Goal: Information Seeking & Learning: Find specific fact

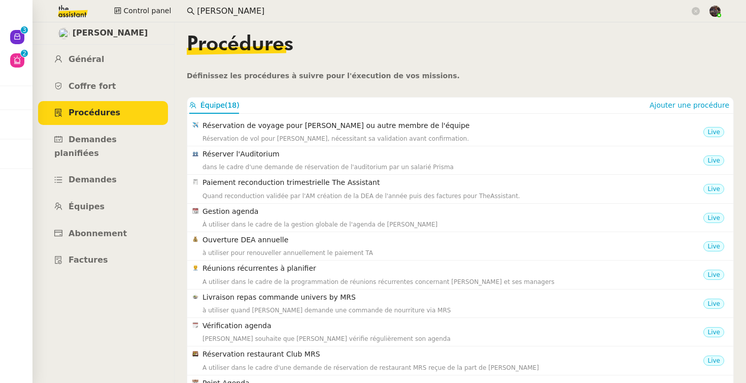
scroll to position [134, 0]
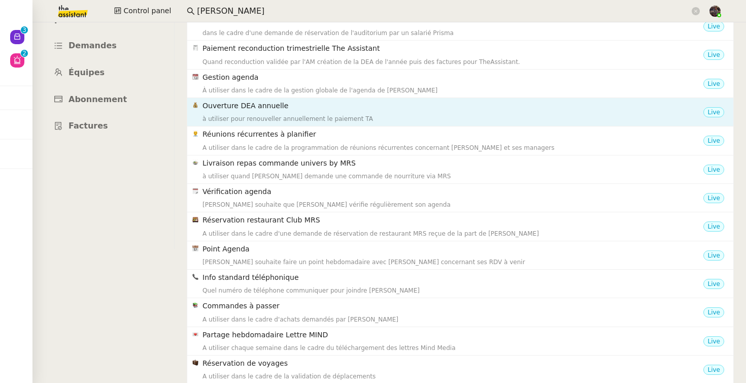
click at [292, 110] on h4 "Ouverture DEA annuelle" at bounding box center [452, 106] width 501 height 12
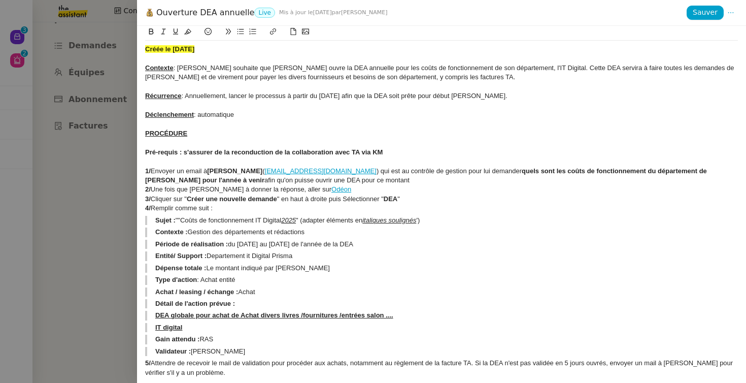
click at [115, 175] on div at bounding box center [373, 191] width 746 height 383
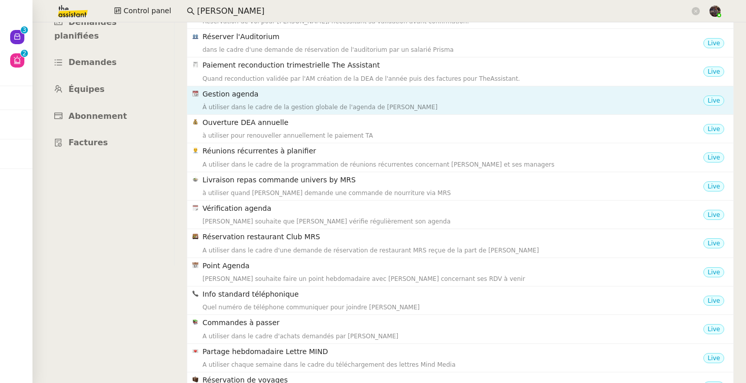
scroll to position [111, 0]
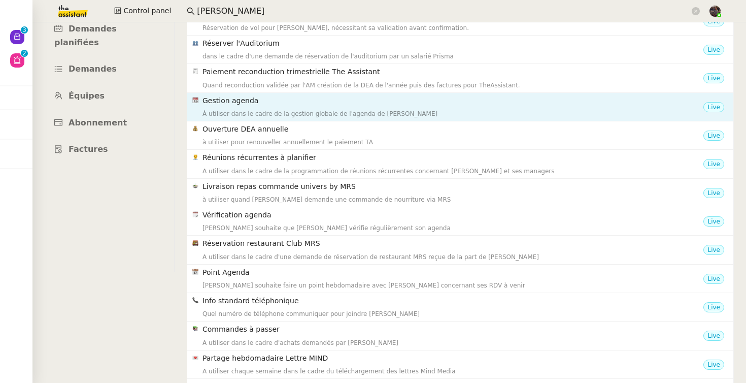
click at [328, 76] on h4 "Paiement reconduction trimestrielle The Assistant" at bounding box center [452, 72] width 501 height 12
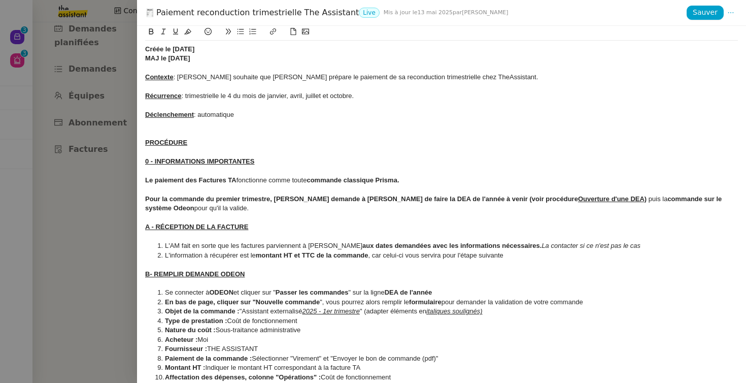
click at [101, 145] on div at bounding box center [373, 191] width 746 height 383
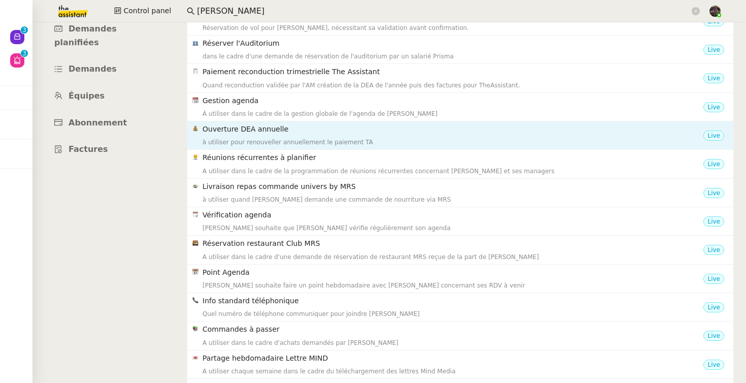
click at [288, 130] on h4 "Ouverture DEA annuelle" at bounding box center [452, 129] width 501 height 12
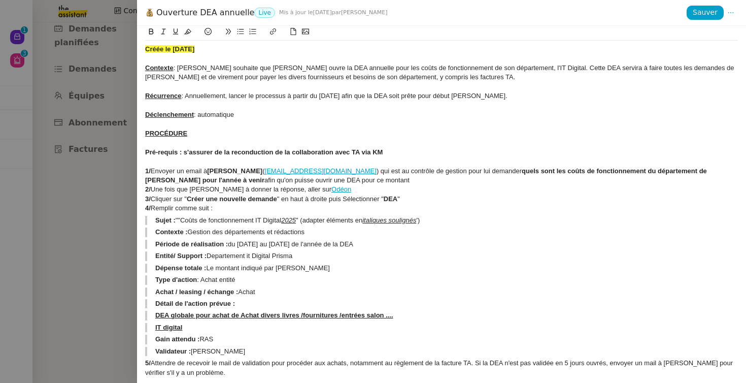
scroll to position [25, 0]
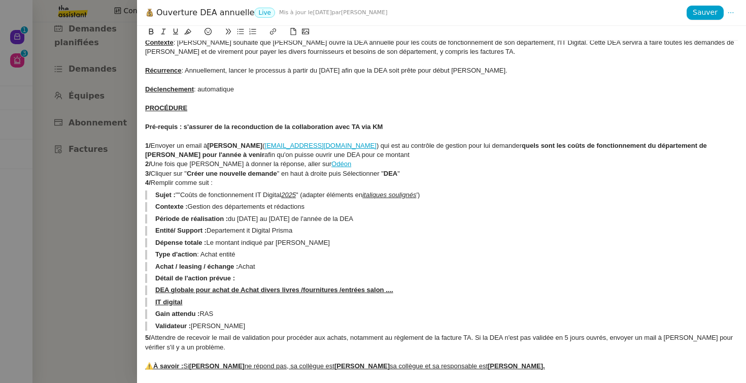
click at [208, 79] on div at bounding box center [441, 79] width 593 height 9
click at [116, 217] on div at bounding box center [373, 191] width 746 height 383
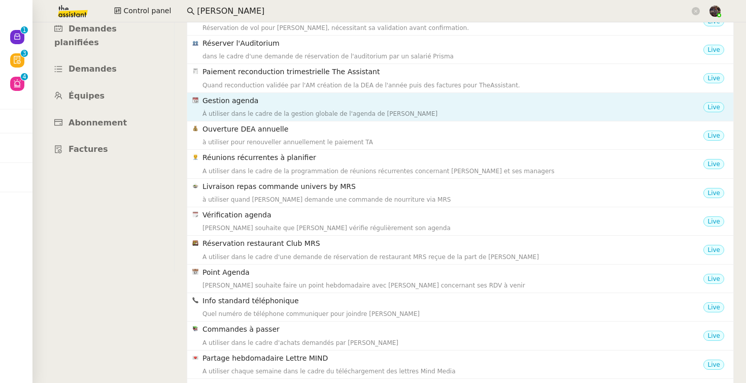
scroll to position [77, 0]
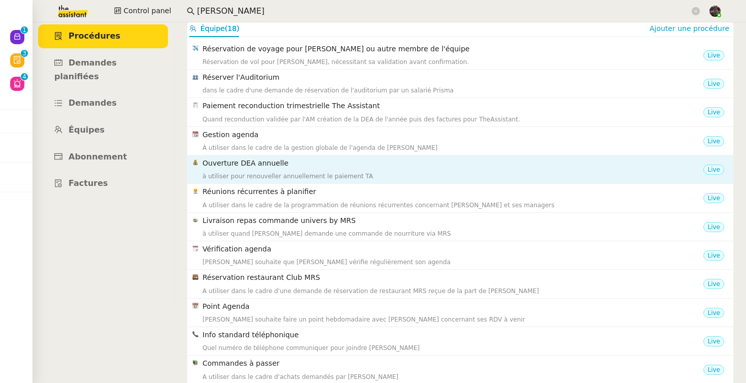
click at [313, 159] on h4 "Ouverture DEA annuelle" at bounding box center [452, 163] width 501 height 12
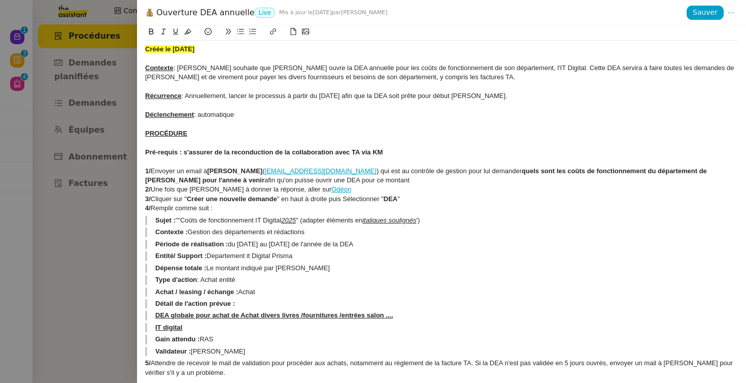
click at [117, 188] on div at bounding box center [373, 191] width 746 height 383
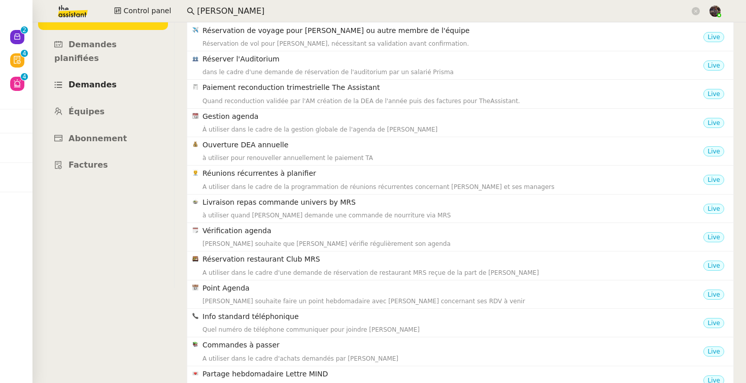
scroll to position [0, 0]
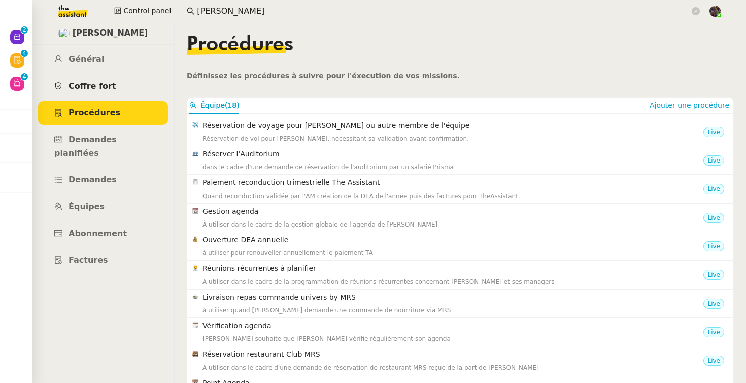
click at [100, 88] on span "Coffre fort" at bounding box center [92, 86] width 48 height 10
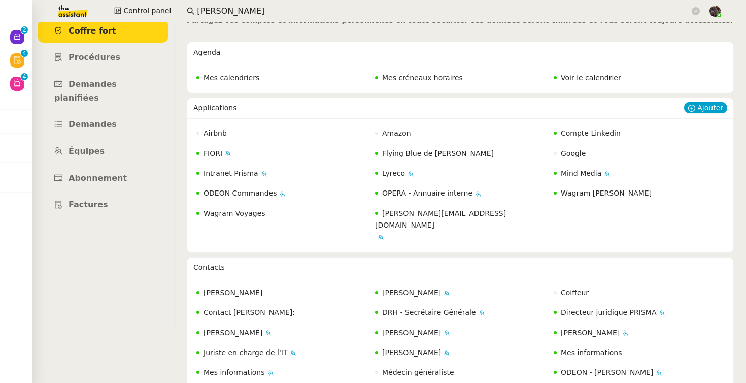
scroll to position [48, 0]
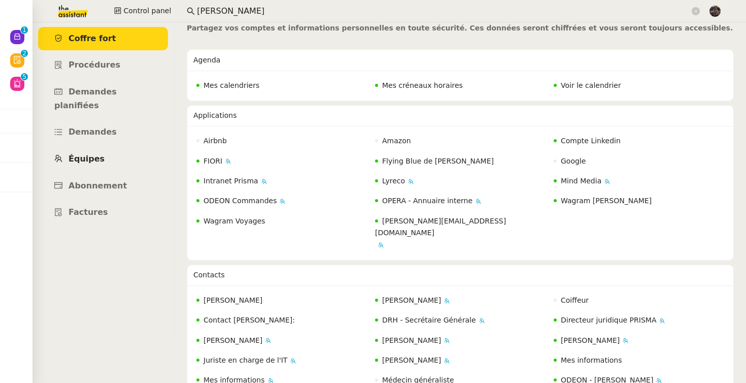
click at [95, 154] on span "Équipes" at bounding box center [86, 159] width 36 height 10
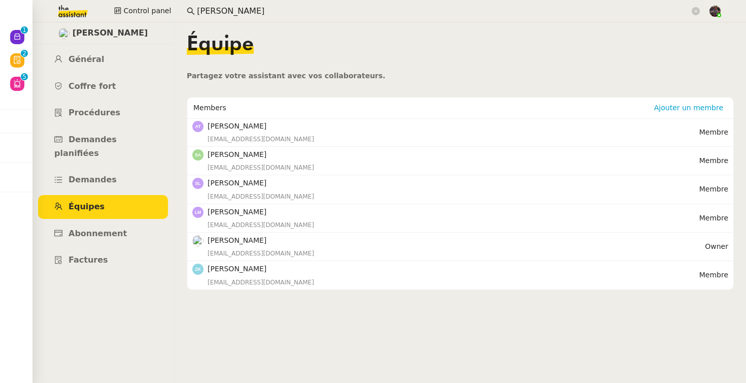
click at [286, 358] on nz-content "Équipe Partagez votre assistant avec vos collaborateurs. Members Ajouter un mem…" at bounding box center [460, 202] width 547 height 360
click at [96, 86] on span "Coffre fort" at bounding box center [92, 86] width 48 height 10
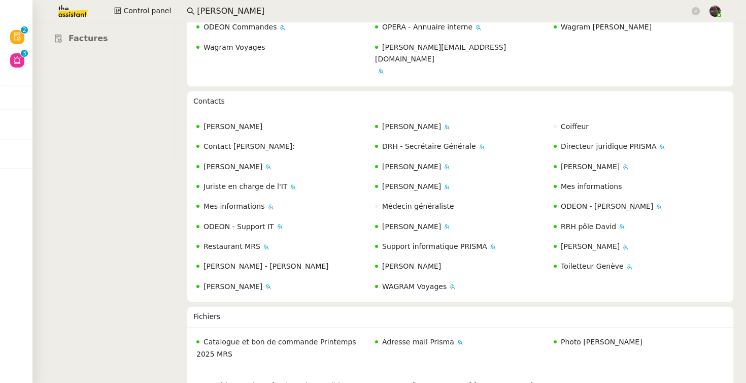
scroll to position [230, 0]
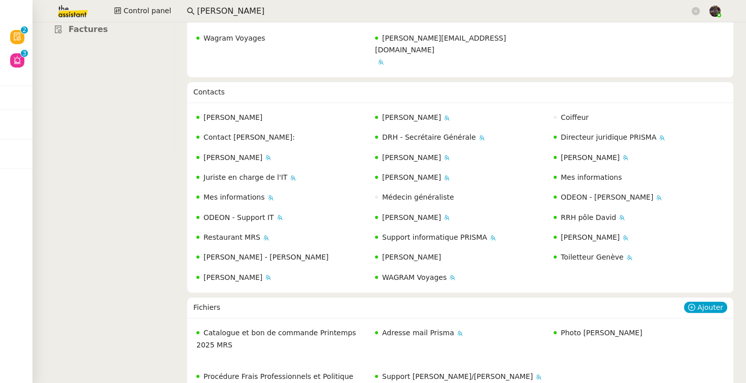
click at [504, 297] on div "Fichiers" at bounding box center [438, 307] width 491 height 20
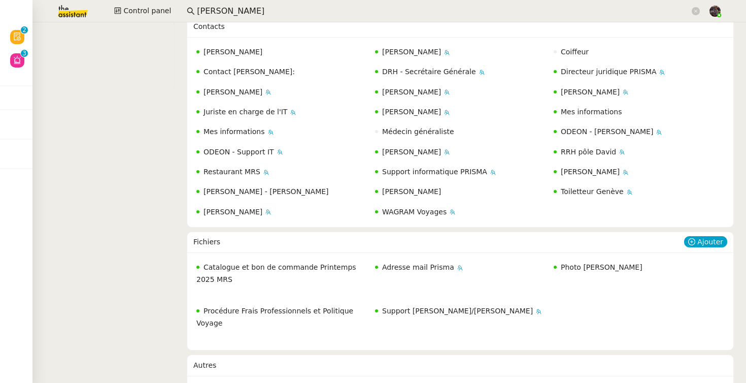
scroll to position [0, 0]
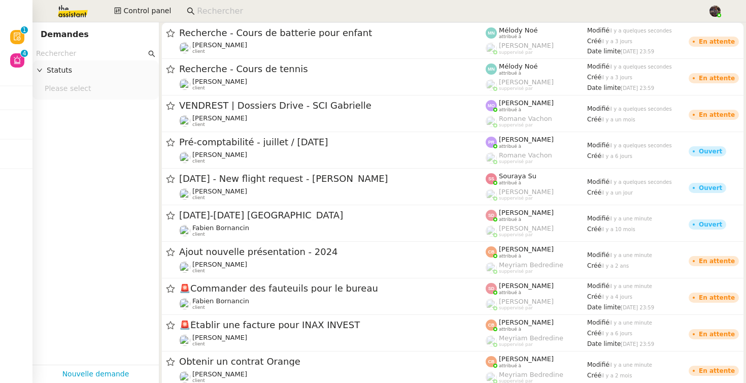
click at [78, 56] on input "text" at bounding box center [91, 54] width 110 height 12
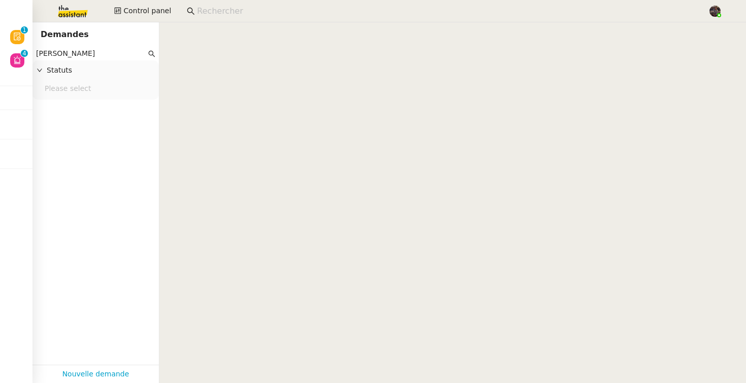
type input "[PERSON_NAME]"
click at [208, 16] on input at bounding box center [447, 12] width 501 height 14
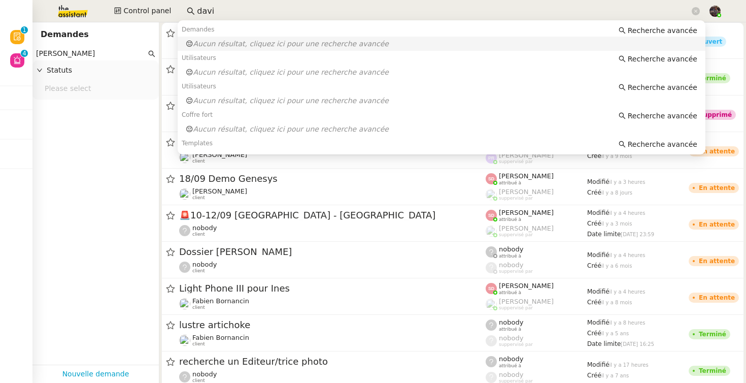
type input "davi"
click at [105, 54] on input "[PERSON_NAME]" at bounding box center [91, 54] width 110 height 12
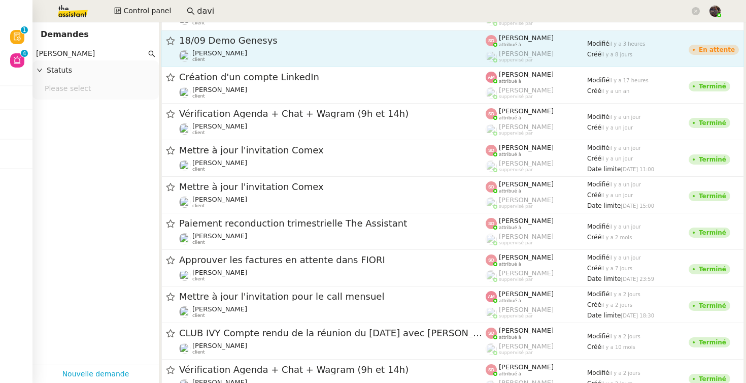
scroll to position [102, 0]
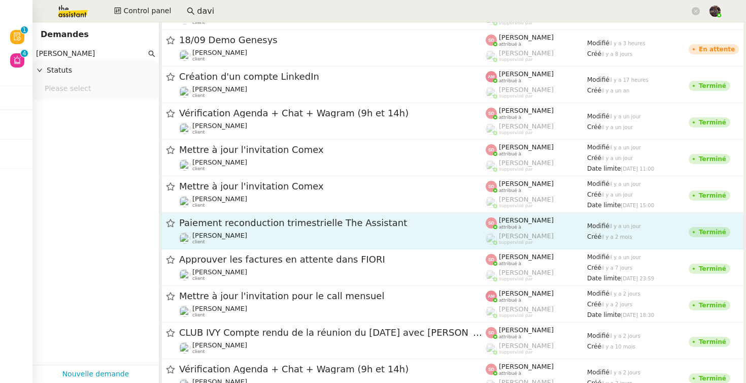
type input "[PERSON_NAME]"
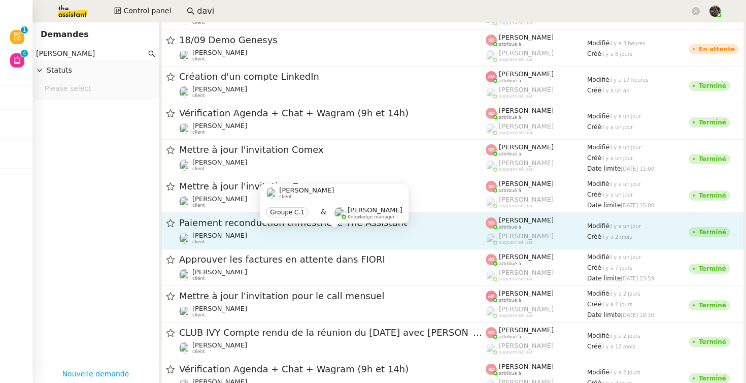
click at [260, 232] on div "[PERSON_NAME] client" at bounding box center [332, 237] width 306 height 13
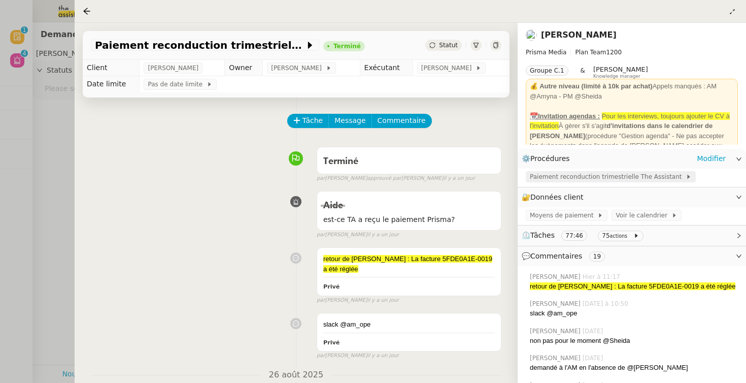
click at [591, 177] on span "Paiement reconduction trimestrielle The Assistant" at bounding box center [608, 177] width 156 height 10
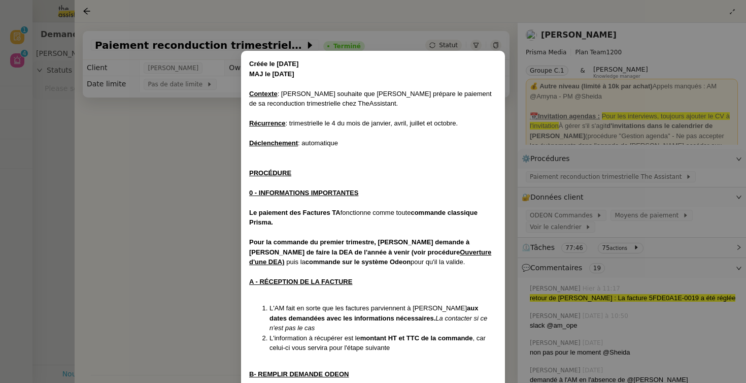
scroll to position [35, 0]
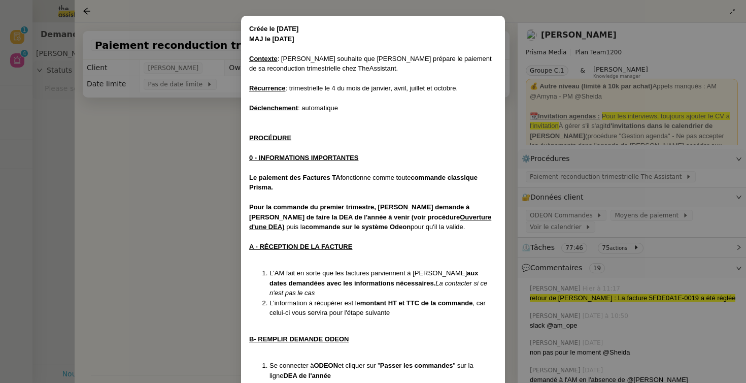
click at [435, 192] on div at bounding box center [373, 197] width 248 height 10
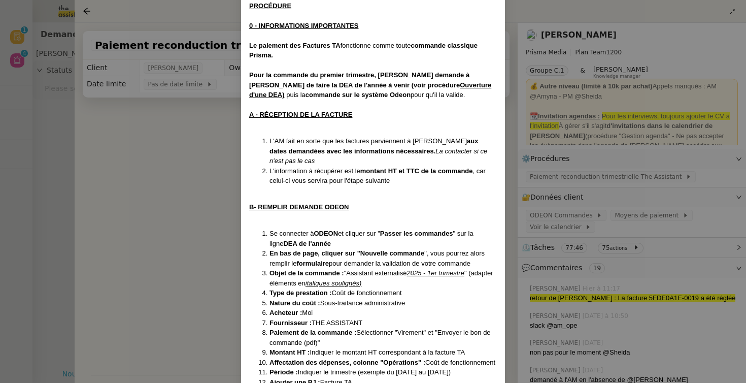
scroll to position [176, 0]
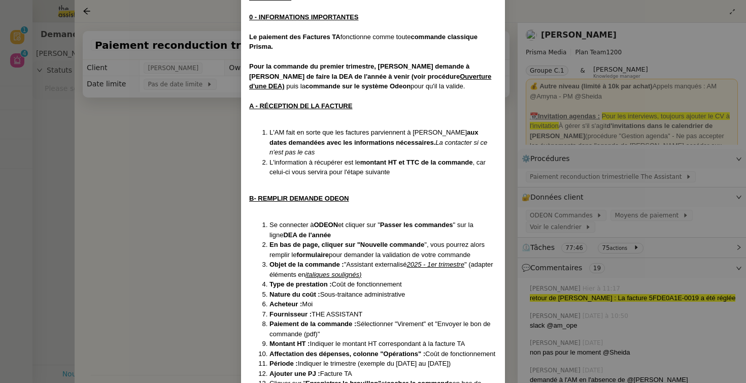
click at [383, 203] on div at bounding box center [373, 208] width 248 height 10
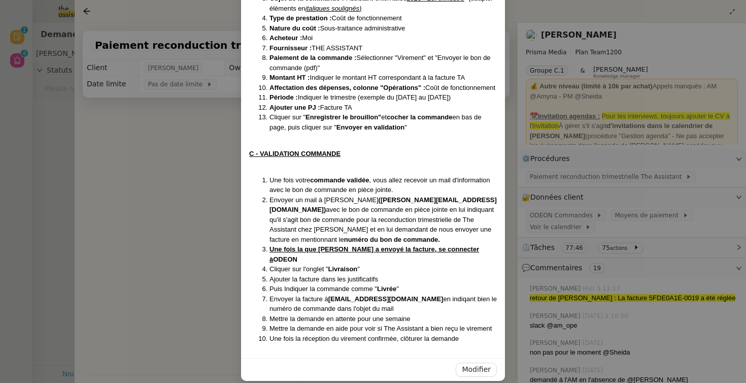
scroll to position [439, 0]
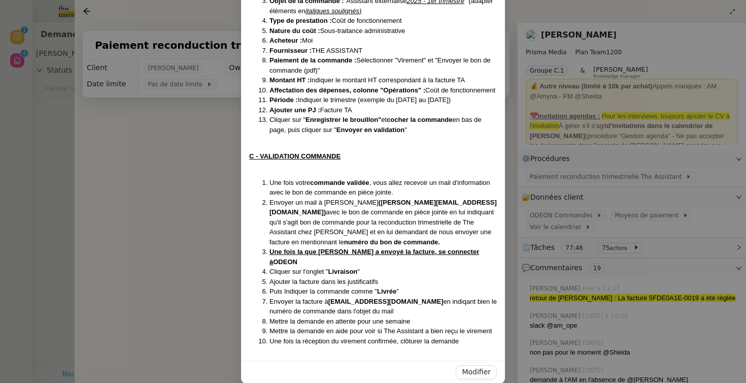
click at [402, 239] on li "Envoyer un mail à Guillaume (guillaume@team.theassistant.com) avec le bon de co…" at bounding box center [382, 222] width 227 height 50
click at [376, 197] on li "Envoyer un mail à Guillaume (guillaume@team.theassistant.com) avec le bon de co…" at bounding box center [382, 222] width 227 height 50
click at [374, 202] on strong "([PERSON_NAME][EMAIL_ADDRESS][DOMAIN_NAME])" at bounding box center [382, 207] width 227 height 18
drag, startPoint x: 374, startPoint y: 202, endPoint x: 389, endPoint y: 201, distance: 14.3
click at [389, 201] on strong "([PERSON_NAME][EMAIL_ADDRESS][DOMAIN_NAME])" at bounding box center [382, 207] width 227 height 18
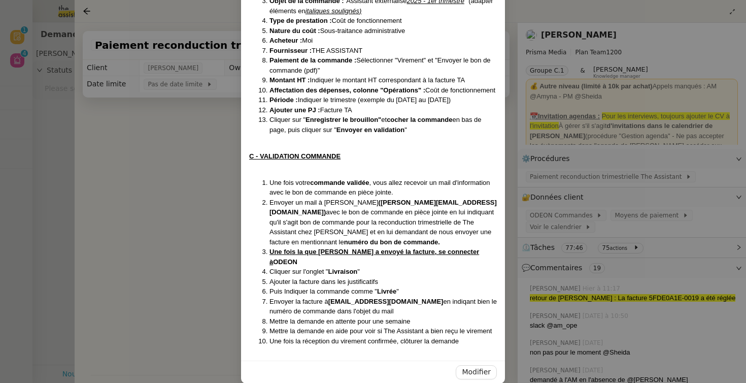
click at [471, 360] on div "Modifier" at bounding box center [373, 371] width 264 height 23
click at [473, 366] on span "Modifier" at bounding box center [476, 372] width 29 height 12
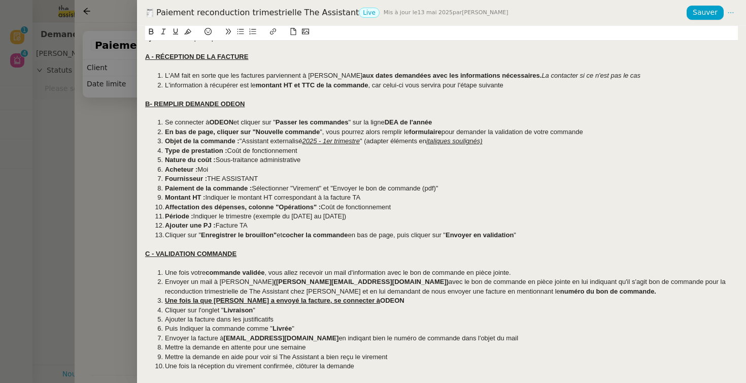
scroll to position [149, 0]
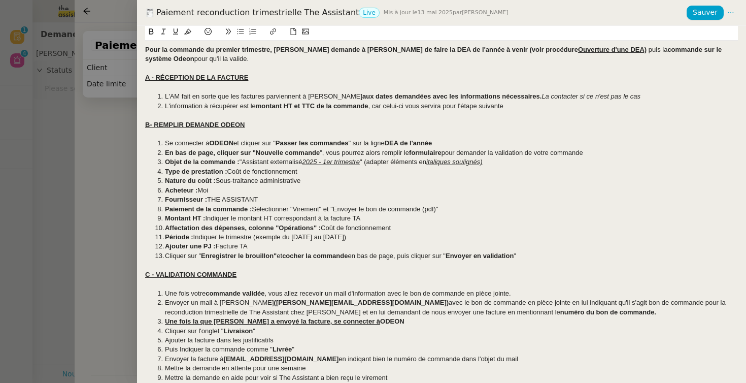
click at [237, 305] on li "Envoyer un mail à Guillaume (guillaume@team.theassistant.com) avec le bon de co…" at bounding box center [446, 307] width 583 height 19
click at [259, 302] on strong "([PERSON_NAME][EMAIL_ADDRESS][DOMAIN_NAME])" at bounding box center [324, 302] width 175 height 8
click at [703, 15] on span "Sauver" at bounding box center [705, 13] width 25 height 12
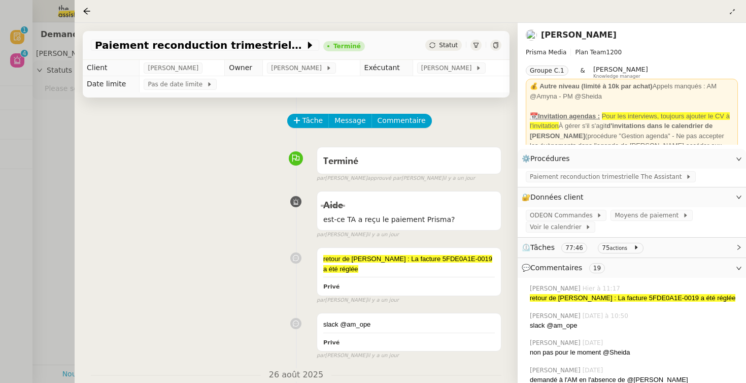
click at [44, 99] on div at bounding box center [373, 191] width 746 height 383
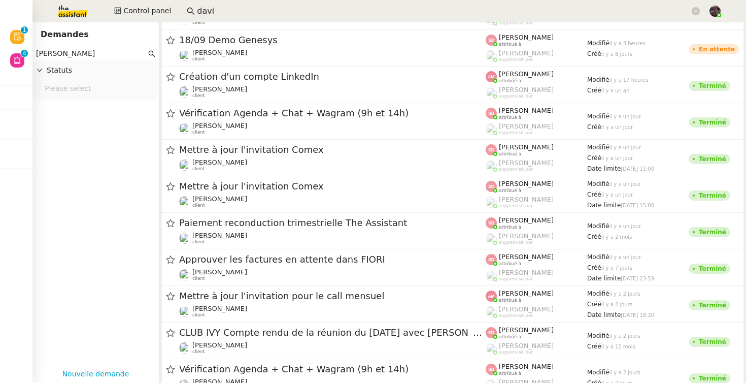
click at [109, 179] on app-tickets-filter "david berrebi Statuts Please select" at bounding box center [95, 206] width 126 height 318
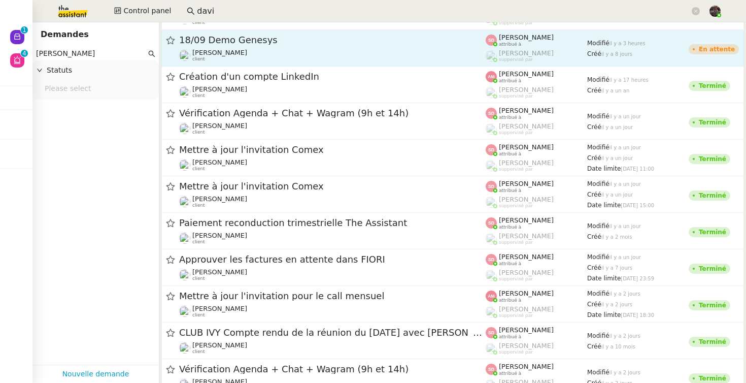
click at [225, 48] on div "18/09 Demo Genesys David Berrebi client" at bounding box center [332, 48] width 306 height 28
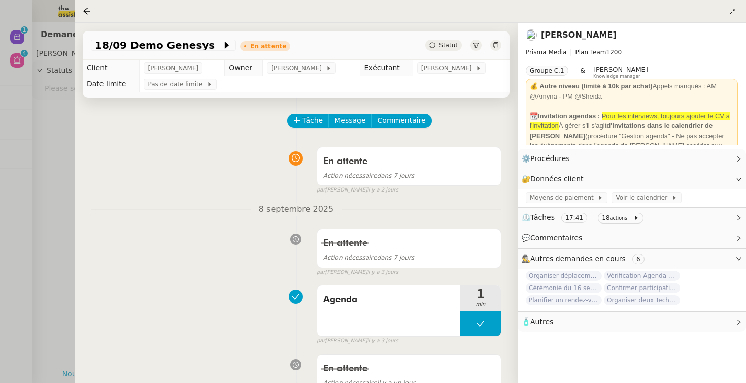
click at [570, 41] on nz-page-header-title "[PERSON_NAME]" at bounding box center [579, 35] width 76 height 14
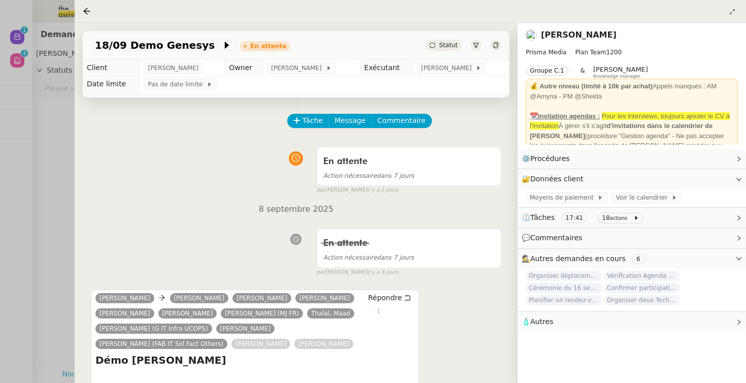
click at [570, 42] on div "[PERSON_NAME]" at bounding box center [632, 35] width 212 height 16
click at [579, 33] on link "[PERSON_NAME]" at bounding box center [579, 35] width 76 height 10
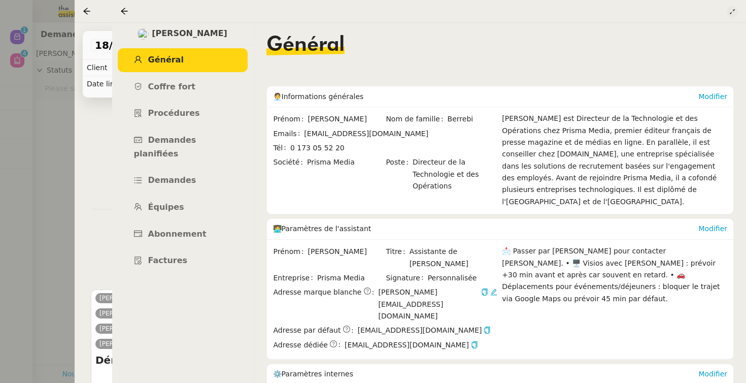
click at [733, 13] on icon at bounding box center [732, 12] width 6 height 6
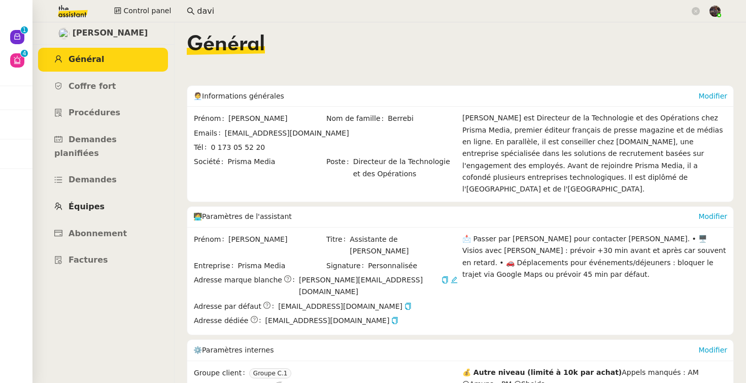
click at [95, 201] on span "Équipes" at bounding box center [86, 206] width 36 height 10
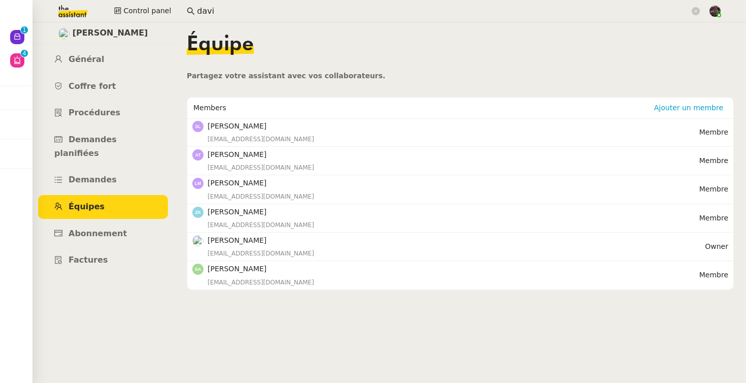
click at [266, 326] on nz-content "Équipe Partagez votre assistant avec vos collaborateurs. Members Ajouter un mem…" at bounding box center [460, 202] width 547 height 360
click at [98, 83] on span "Coffre fort" at bounding box center [92, 86] width 48 height 10
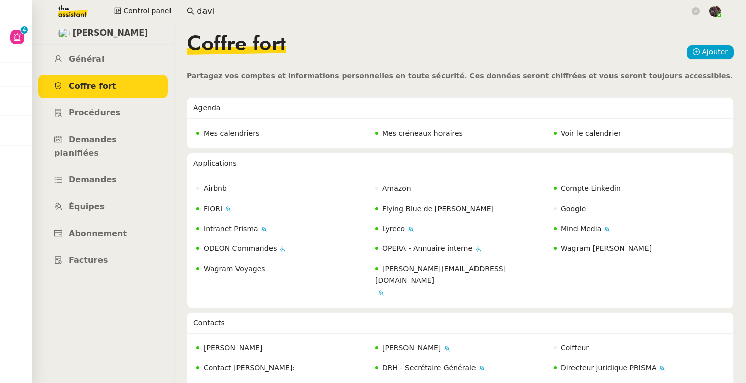
click at [177, 264] on nz-layout "David Berrebi Général Coffre fort Procédures Demandes planifiées Demandes Équip…" at bounding box center [388, 202] width 713 height 360
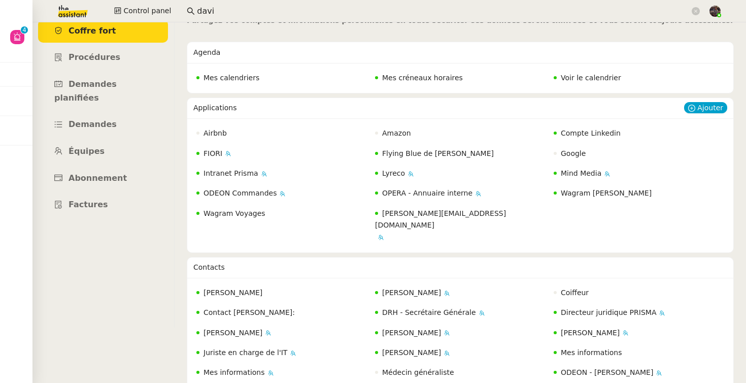
scroll to position [65, 0]
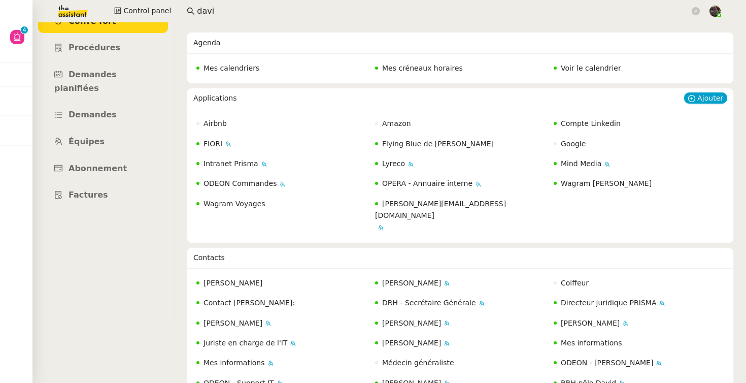
click at [584, 181] on span "Wagram [PERSON_NAME]" at bounding box center [606, 183] width 91 height 8
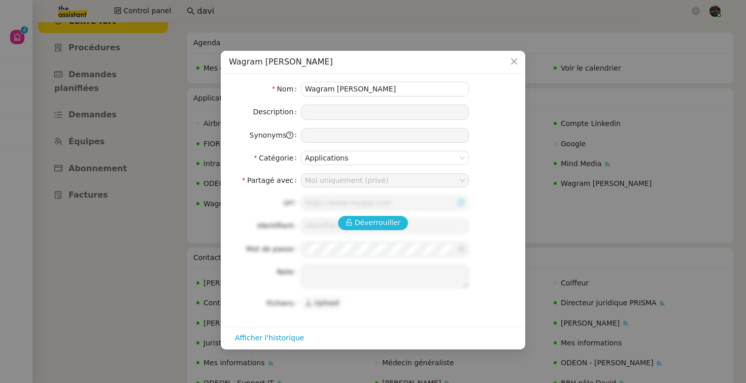
click at [373, 223] on span "Déverrouiller" at bounding box center [378, 223] width 46 height 12
type input "https://w.mykds.com/MA016/24.2.12136.0/SelectourAfat/pages/Logon.aspx"
type input "Prisma/berrebi"
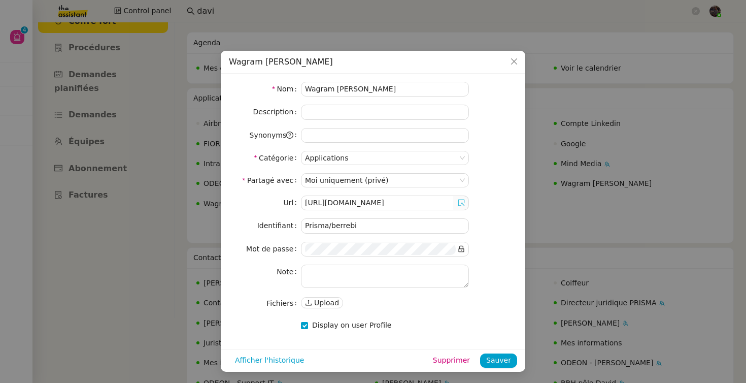
click at [459, 200] on icon at bounding box center [461, 202] width 7 height 7
click at [510, 49] on nz-modal-container "Wagram David Nom Wagram David Description Synonyms Catégorie Applications Parta…" at bounding box center [373, 191] width 746 height 383
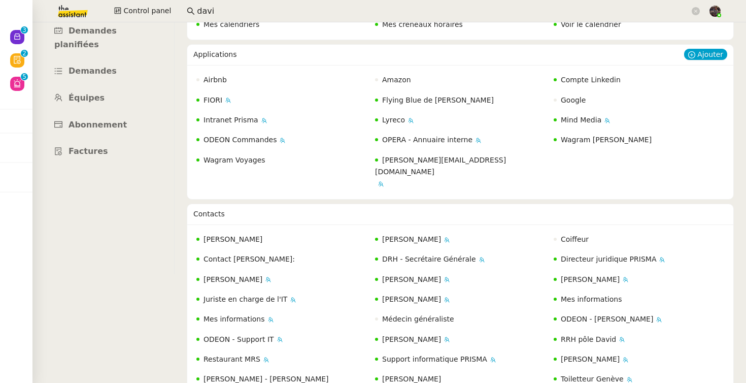
scroll to position [0, 0]
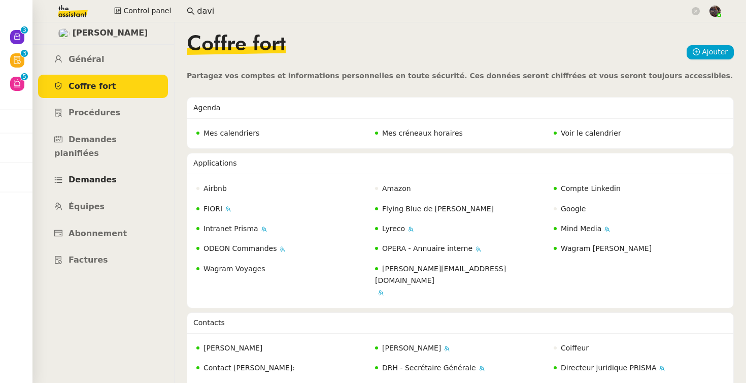
click at [94, 168] on link "Demandes" at bounding box center [103, 180] width 130 height 24
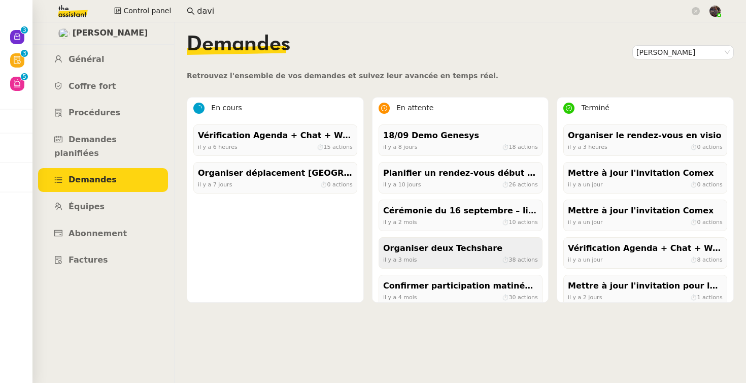
scroll to position [10, 0]
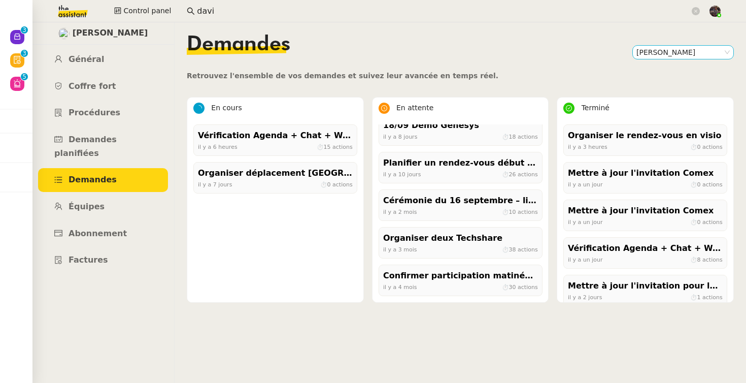
click at [693, 53] on nz-select-item "[PERSON_NAME]" at bounding box center [682, 52] width 93 height 13
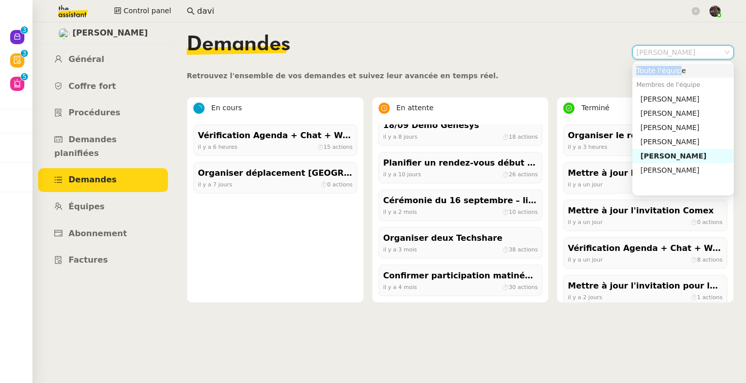
click at [679, 66] on div "Toute l'équipe" at bounding box center [682, 70] width 93 height 9
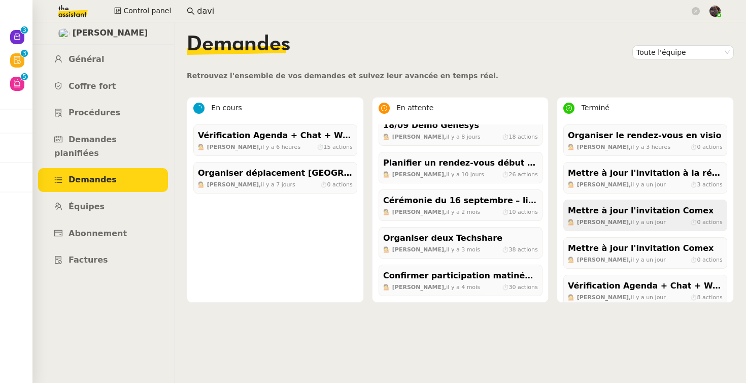
scroll to position [77, 0]
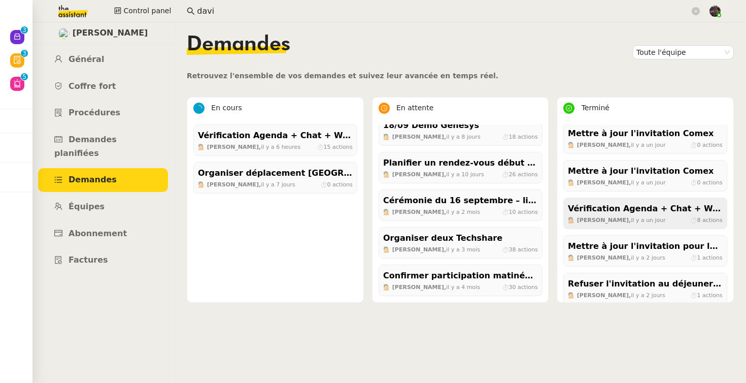
click at [655, 211] on div "Vérification Agenda + Chat + Wagram (9h et 14h)" at bounding box center [645, 209] width 155 height 14
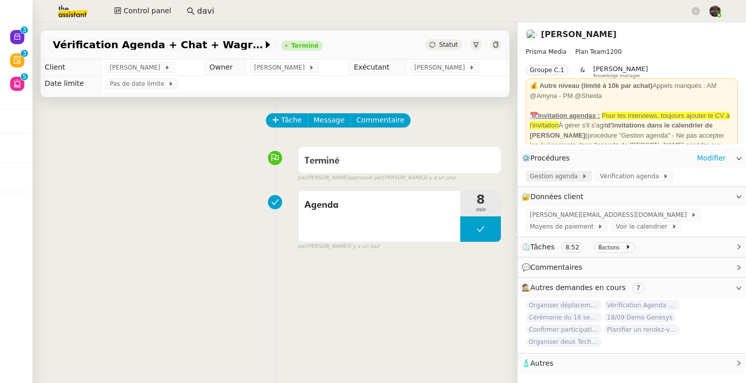
click at [551, 172] on span "Gestion agenda" at bounding box center [556, 176] width 52 height 10
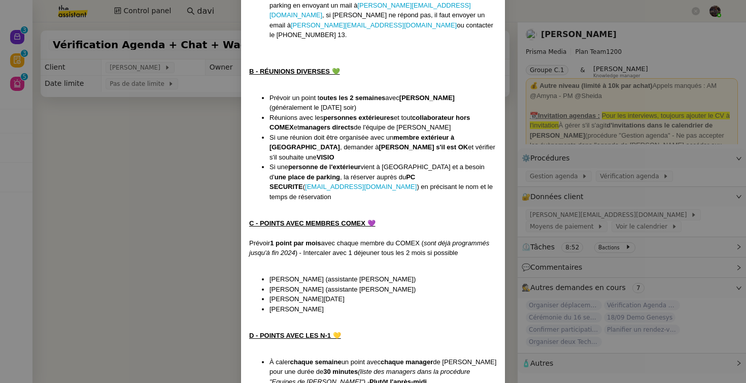
scroll to position [827, 0]
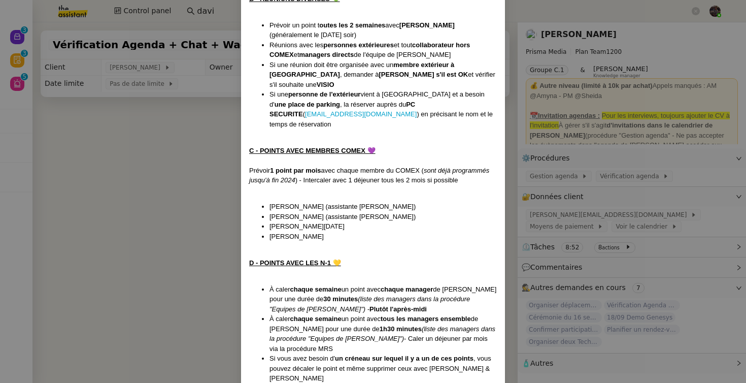
click at [151, 231] on nz-modal-container "Modifiée le 12/09/24 MAJ le 14/04/2025 Contexte : Nous serons amenés à gérer l'…" at bounding box center [373, 191] width 746 height 383
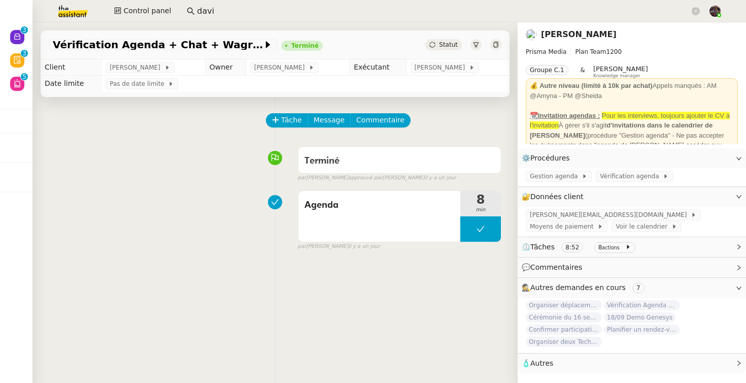
click at [216, 13] on input "davi" at bounding box center [443, 12] width 493 height 14
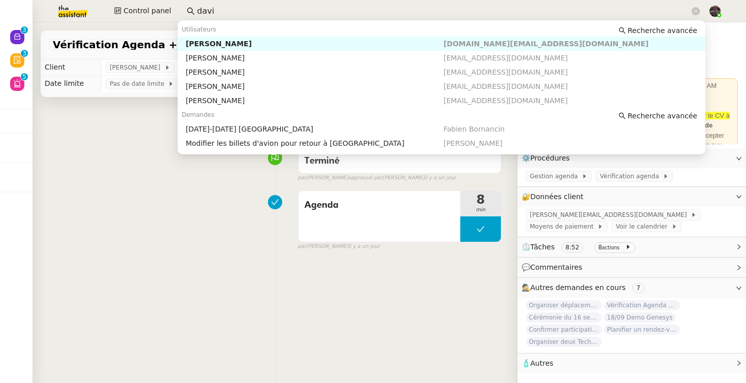
click at [224, 12] on input "davi" at bounding box center [443, 12] width 493 height 14
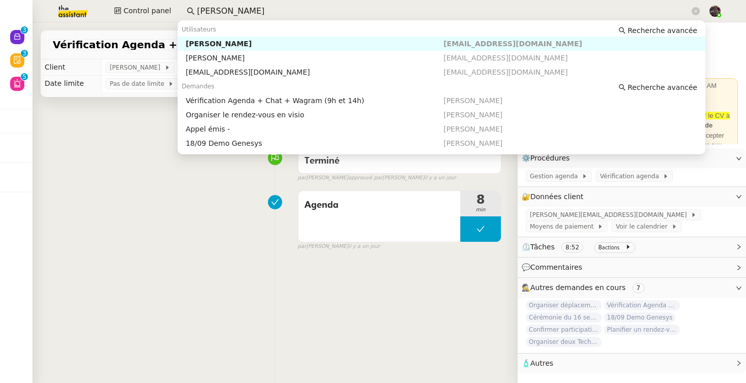
click at [223, 40] on div "[PERSON_NAME]" at bounding box center [315, 43] width 258 height 9
type input "david berr"
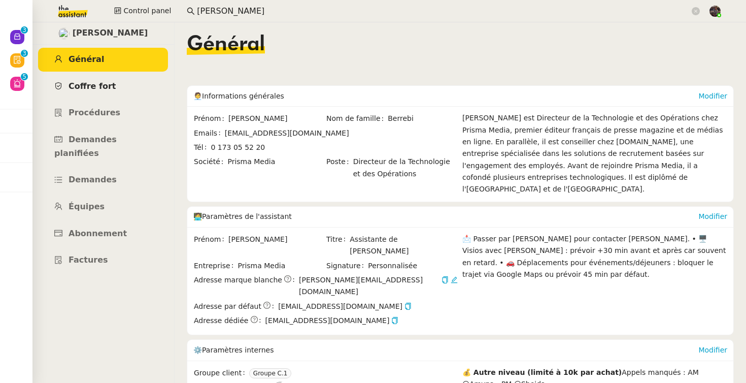
click at [88, 80] on link "Coffre fort" at bounding box center [103, 87] width 130 height 24
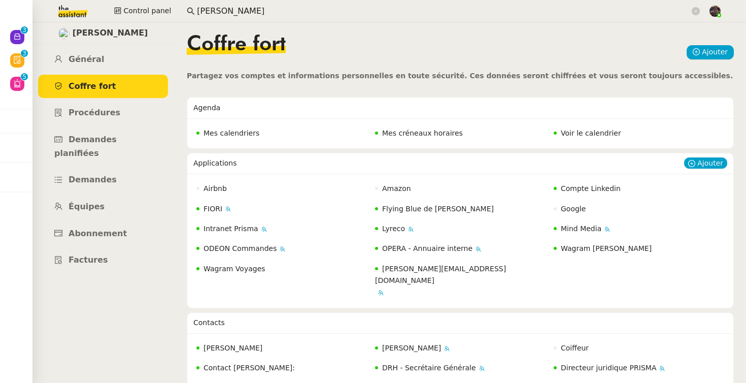
click at [595, 248] on span "Wagram [PERSON_NAME]" at bounding box center [606, 248] width 91 height 8
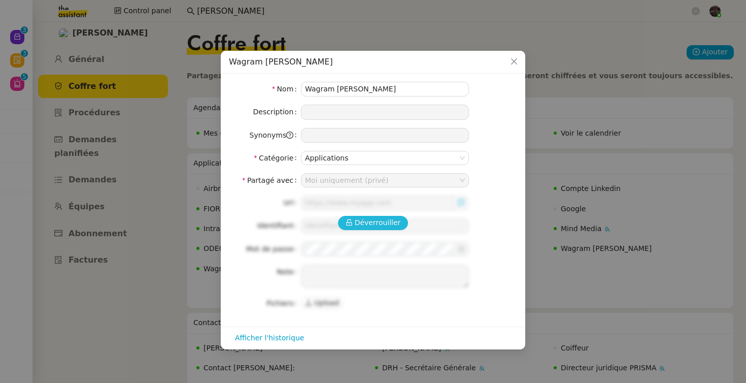
click at [366, 226] on span "Déverrouiller" at bounding box center [378, 223] width 46 height 12
type input "https://w.mykds.com/MA016/24.2.12136.0/SelectourAfat/pages/Logon.aspx"
type input "Prisma/berrebi"
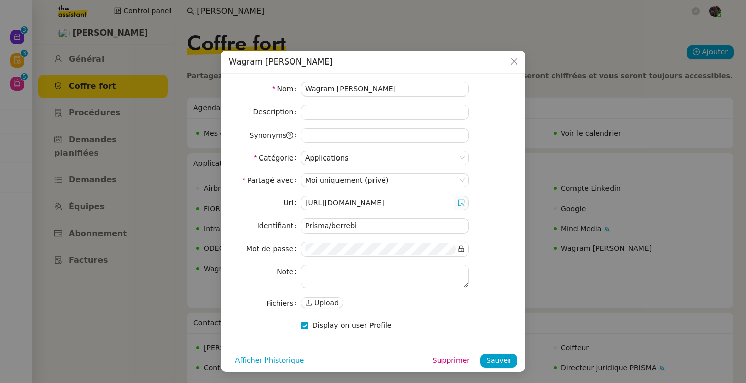
click at [629, 250] on nz-modal-container "Wagram David Nom Wagram David Description Synonyms Catégorie Applications Parta…" at bounding box center [373, 191] width 746 height 383
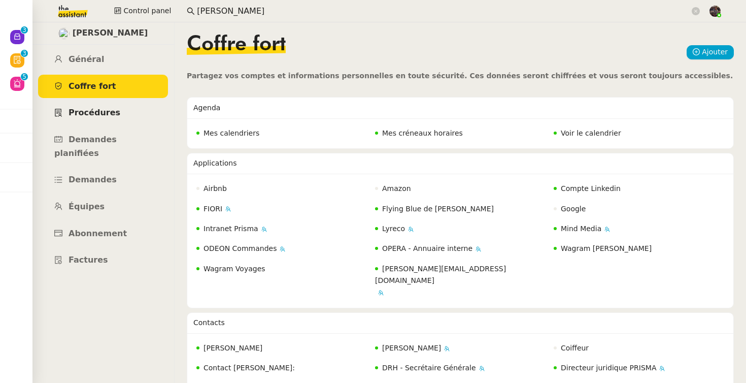
click at [105, 117] on span "Procédures" at bounding box center [94, 113] width 52 height 10
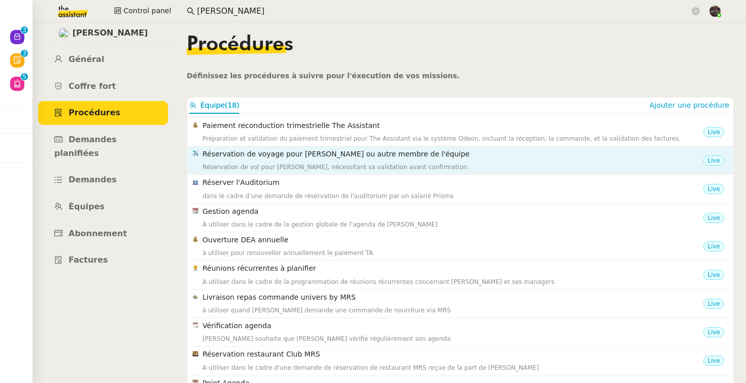
click at [323, 161] on div "Réservation de voyage pour David ou autre membre de l'équipe Réservation de vol…" at bounding box center [452, 160] width 501 height 24
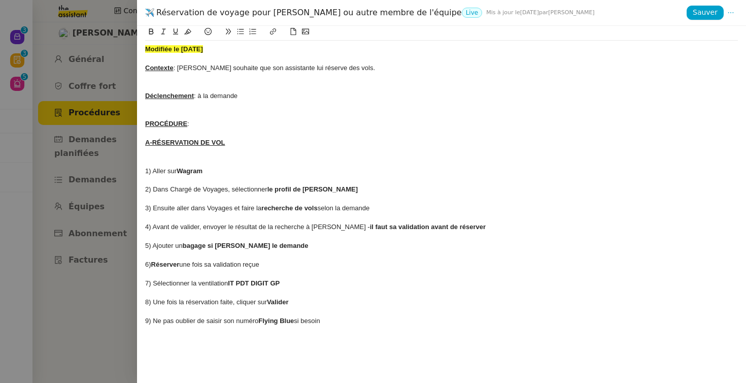
click at [332, 161] on div "﻿" at bounding box center [441, 161] width 593 height 9
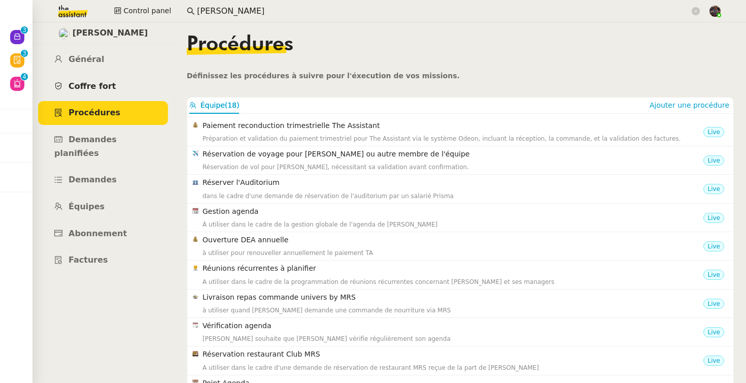
click at [100, 85] on span "Coffre fort" at bounding box center [92, 86] width 48 height 10
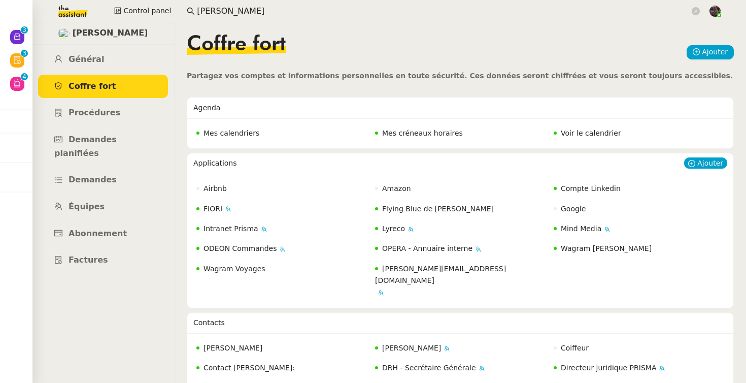
click at [304, 280] on div "Airbnb Amazon Compte Linkedin FIORI Flying Blue de David Google Intranet Prisma…" at bounding box center [460, 240] width 546 height 133
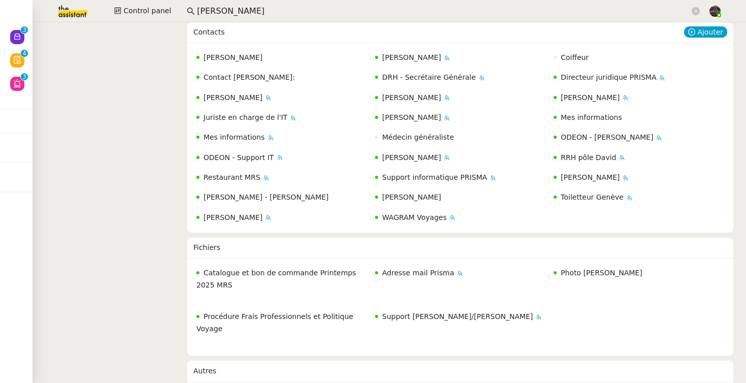
scroll to position [299, 0]
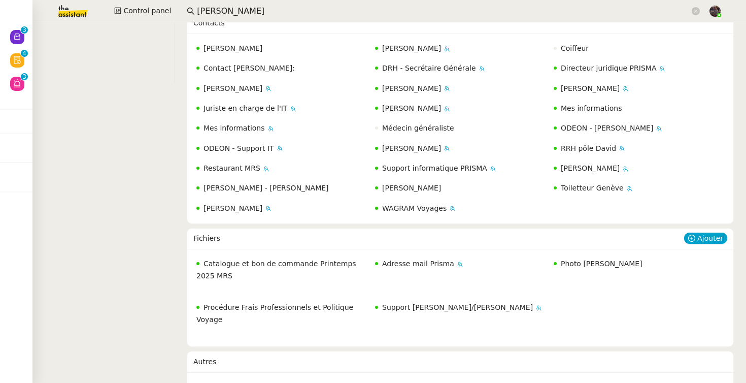
click at [424, 269] on div "Adresse mail Prisma" at bounding box center [460, 276] width 177 height 42
click at [589, 259] on span "Photo [PERSON_NAME]" at bounding box center [602, 263] width 82 height 8
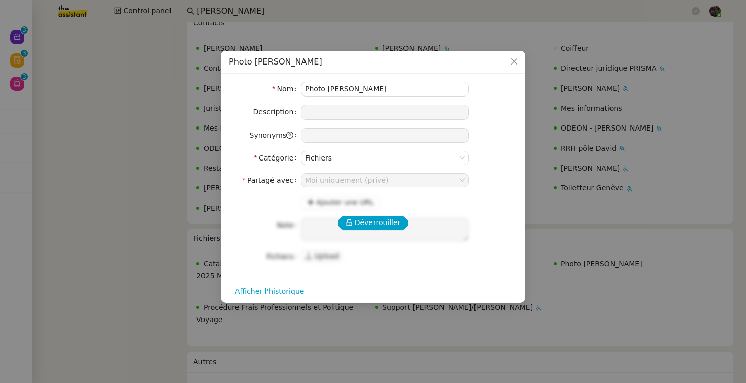
click at [365, 214] on div "Déverrouiller Ajouter une URL Note Fichiers Upload" at bounding box center [373, 229] width 288 height 68
click at [371, 221] on span "Déverrouiller" at bounding box center [378, 223] width 46 height 12
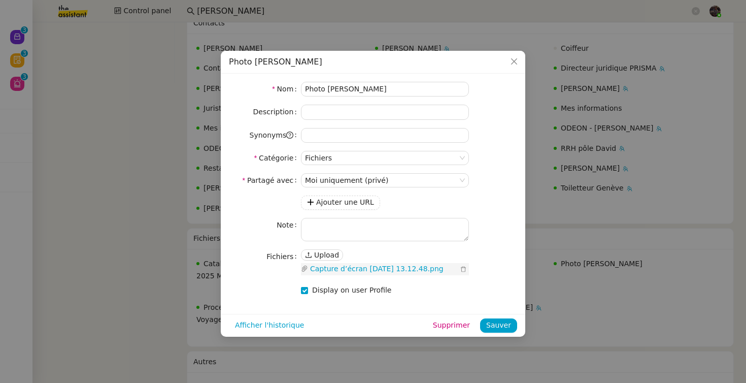
click at [342, 268] on link "Capture d’écran 2024-10-04 à 13.12.48.png" at bounding box center [383, 269] width 150 height 12
click at [629, 330] on nz-modal-container "Photo Lisa Nom Photo Lisa Description Synonyms Catégorie Fichiers Partagé avec …" at bounding box center [373, 191] width 746 height 383
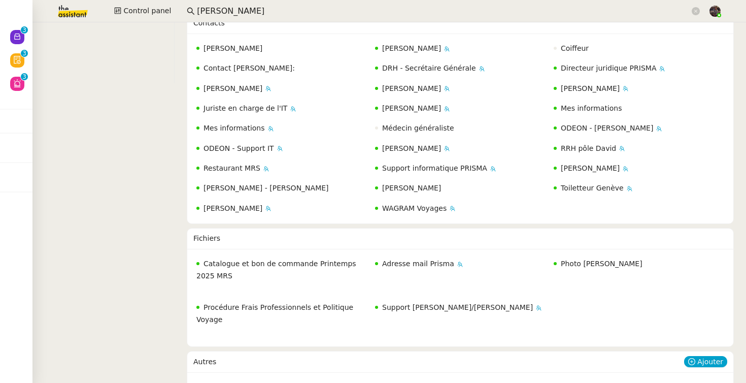
click at [604, 382] on span "Nom de famile de "Lisa"" at bounding box center [604, 387] width 86 height 8
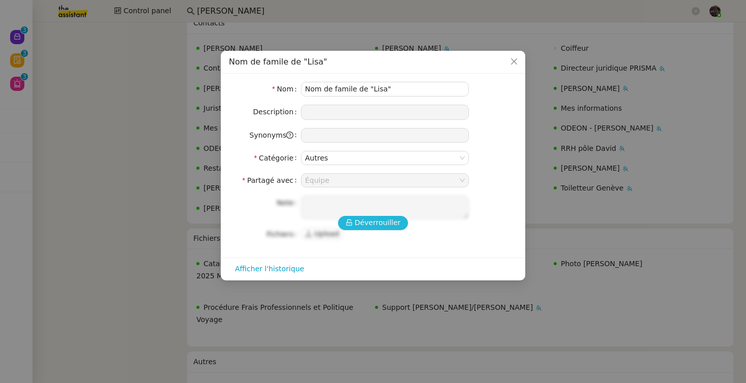
click at [379, 221] on span "Déverrouiller" at bounding box center [378, 223] width 46 height 12
type textarea "J'ai pu le rensiegner sur la fiche de Wagram. J'ai mis TAUVP (pour TheAssistant…"
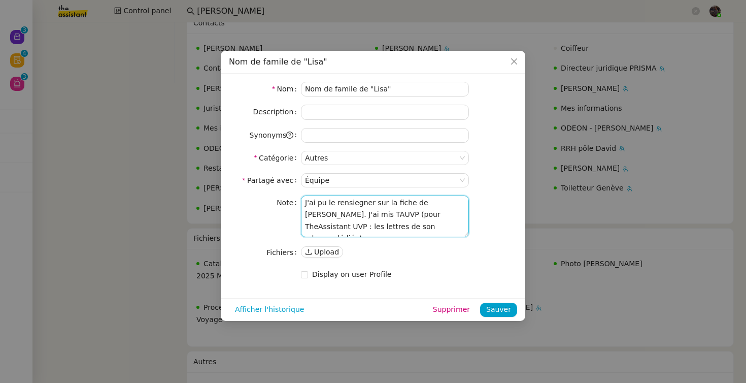
drag, startPoint x: 406, startPoint y: 225, endPoint x: 447, endPoint y: 223, distance: 40.7
click at [446, 223] on textarea "J'ai pu le rensiegner sur la fiche de Wagram. J'ai mis TAUVP (pour TheAssistant…" at bounding box center [385, 216] width 168 height 42
click at [510, 64] on icon "Close" at bounding box center [514, 61] width 8 height 8
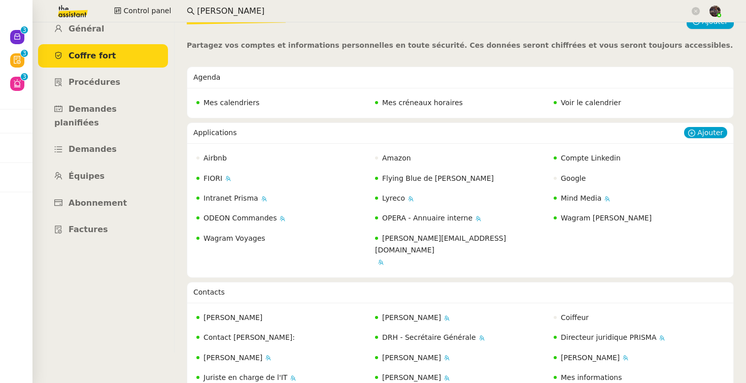
scroll to position [0, 0]
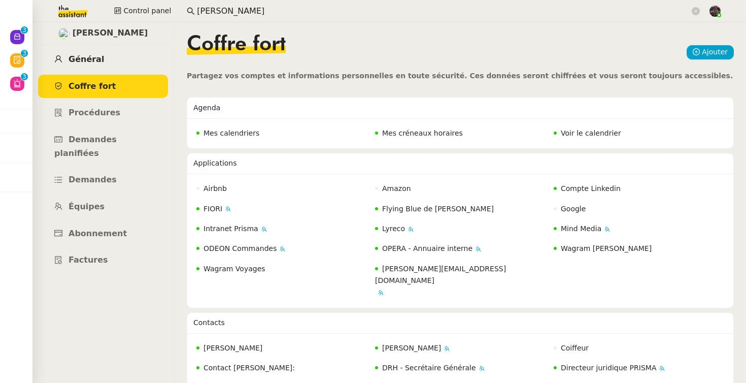
click at [118, 63] on link "Général" at bounding box center [103, 60] width 130 height 24
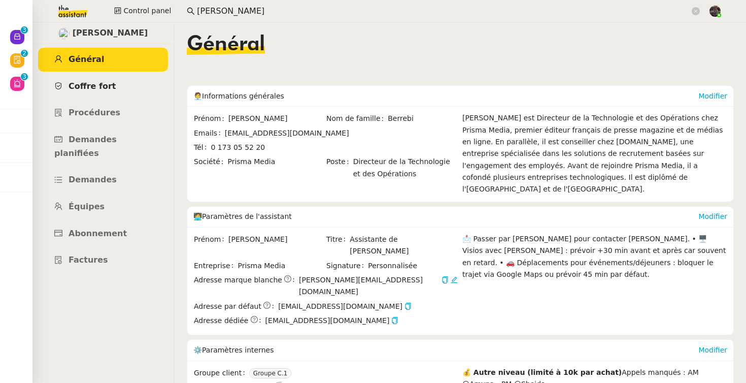
click at [110, 88] on link "Coffre fort" at bounding box center [103, 87] width 130 height 24
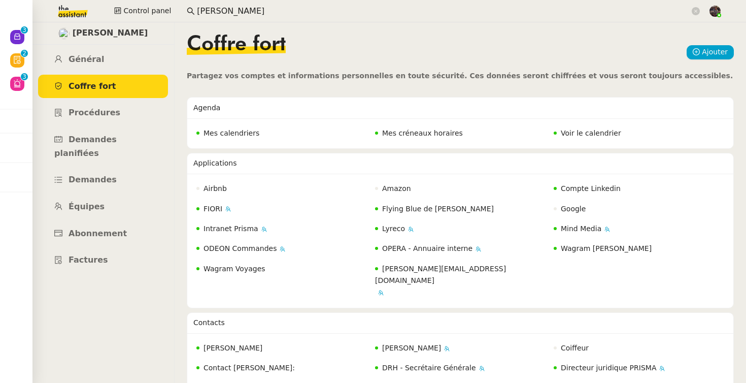
click at [372, 56] on div "Coffre fort Ajouter" at bounding box center [460, 53] width 547 height 36
click at [112, 248] on link "Factures" at bounding box center [103, 260] width 130 height 24
click at [115, 72] on ul "Général Coffre fort Procédures Demandes planifiées Demandes Équipes Abonnement …" at bounding box center [103, 160] width 142 height 224
click at [110, 61] on link "Général" at bounding box center [103, 60] width 130 height 24
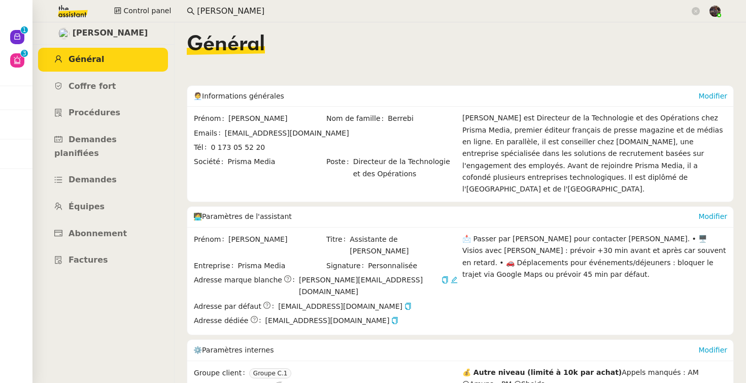
scroll to position [503, 0]
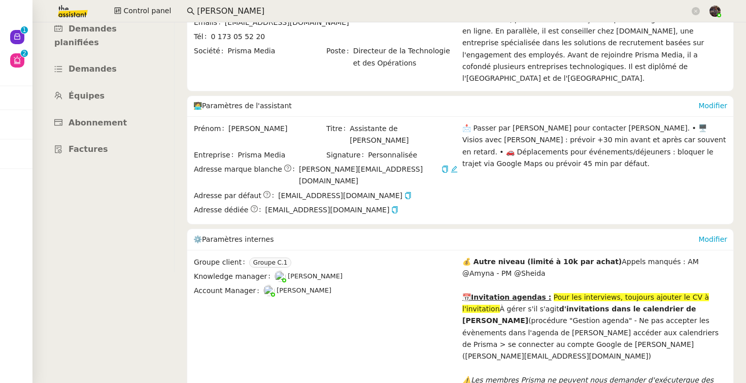
scroll to position [29, 0]
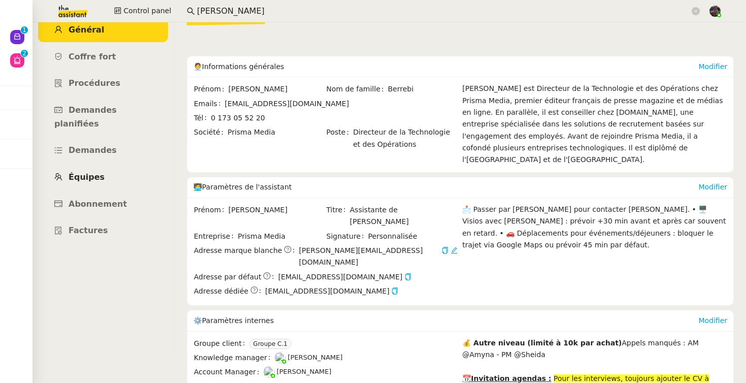
click at [92, 172] on span "Équipes" at bounding box center [86, 177] width 36 height 10
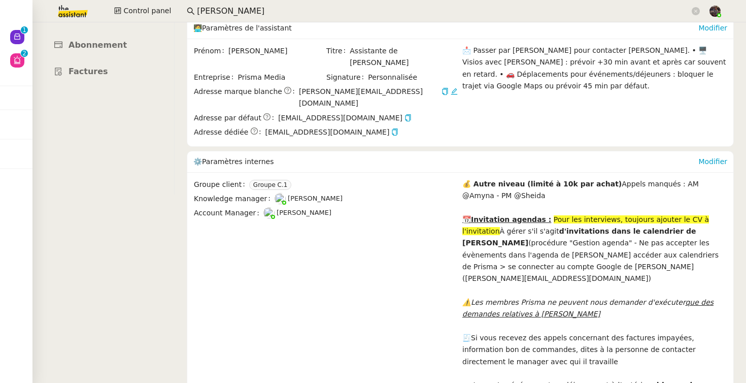
scroll to position [191, 0]
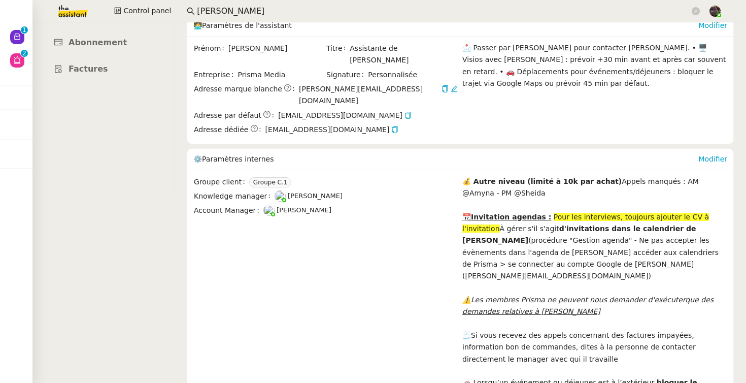
click at [334, 236] on div "Groupe client Groupe C.1 Knowledge manager Frédérique Albert Account Manager Ma…" at bounding box center [325, 389] width 265 height 426
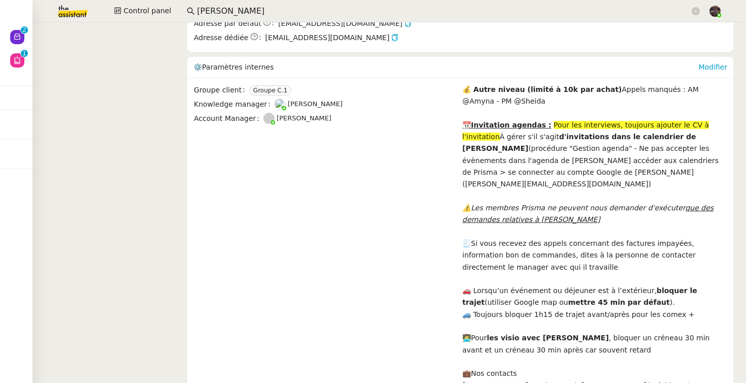
scroll to position [0, 0]
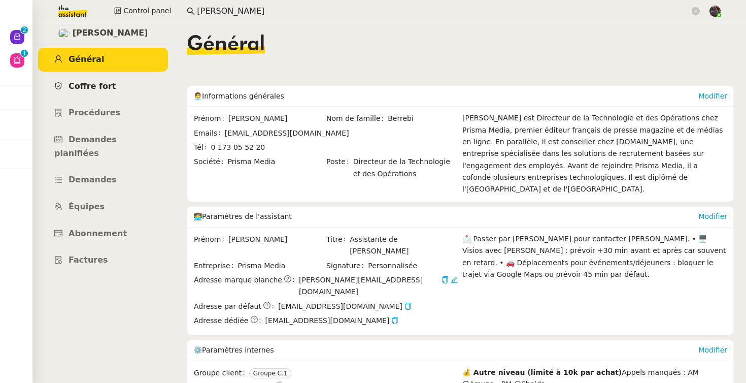
click at [120, 88] on link "Coffre fort" at bounding box center [103, 87] width 130 height 24
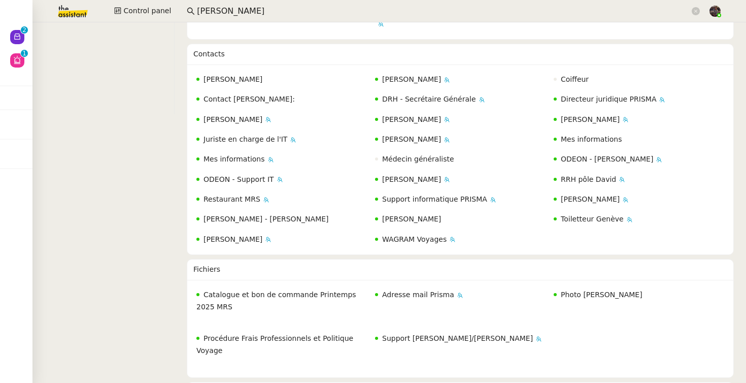
scroll to position [267, 0]
click at [166, 252] on nz-layout "David Berrebi Général Coffre fort Procédures Demandes planifiées Demandes Équip…" at bounding box center [388, 202] width 713 height 360
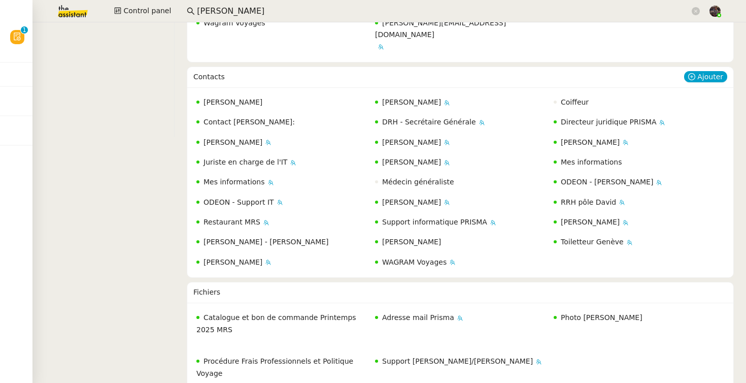
scroll to position [0, 0]
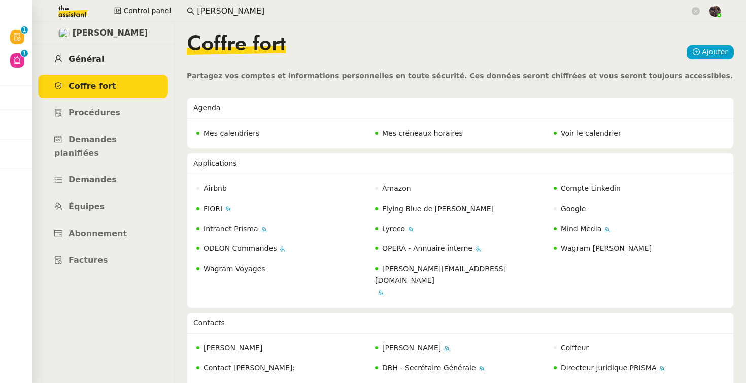
click at [102, 60] on link "Général" at bounding box center [103, 60] width 130 height 24
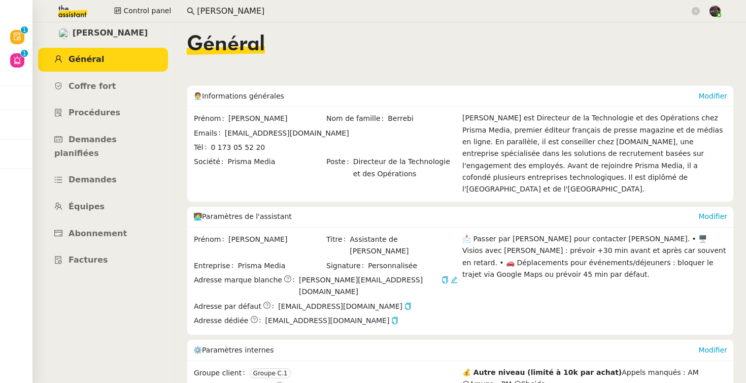
scroll to position [89, 0]
